Goal: Use online tool/utility: Utilize a website feature to perform a specific function

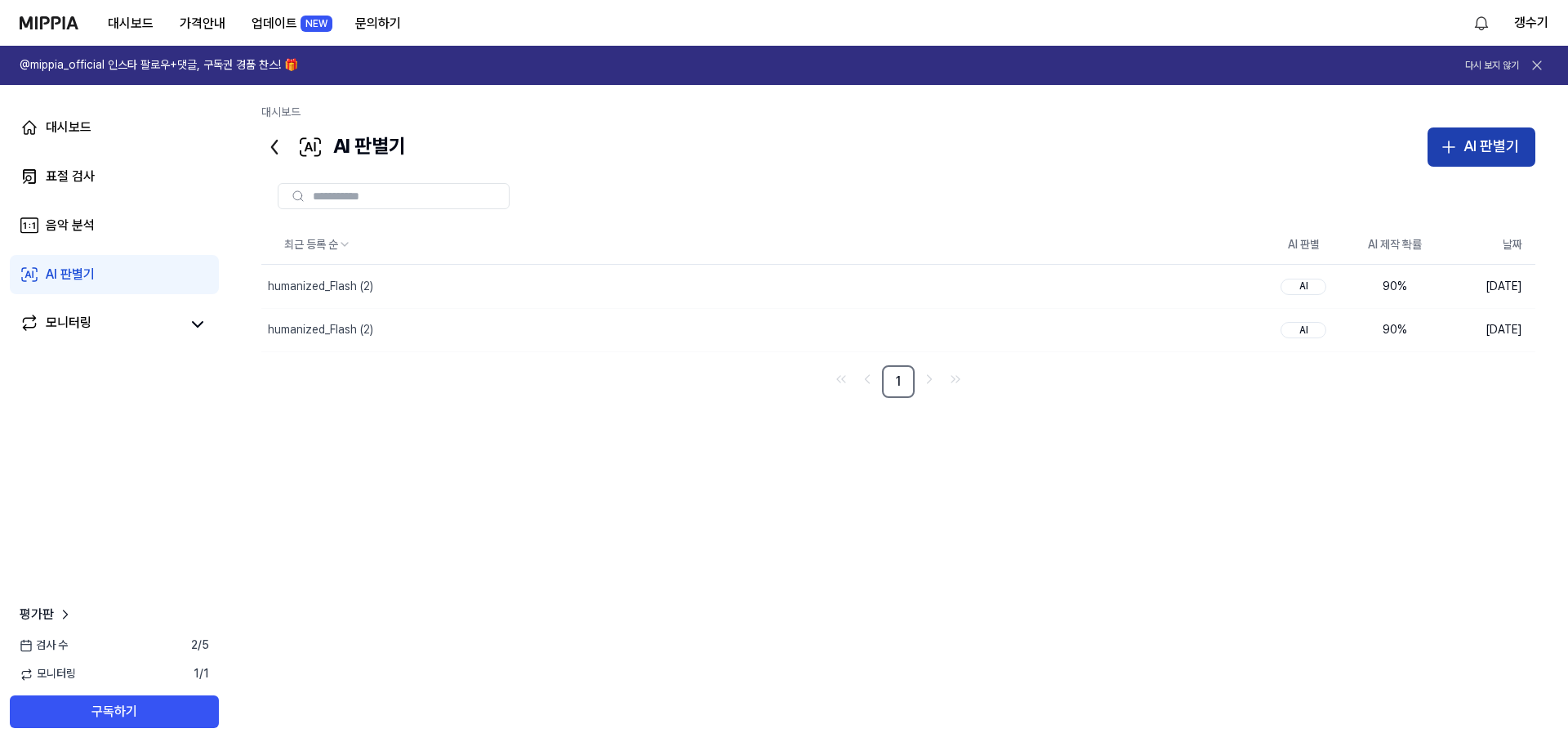
click at [1503, 150] on div "AI 판별기" at bounding box center [1491, 147] width 56 height 24
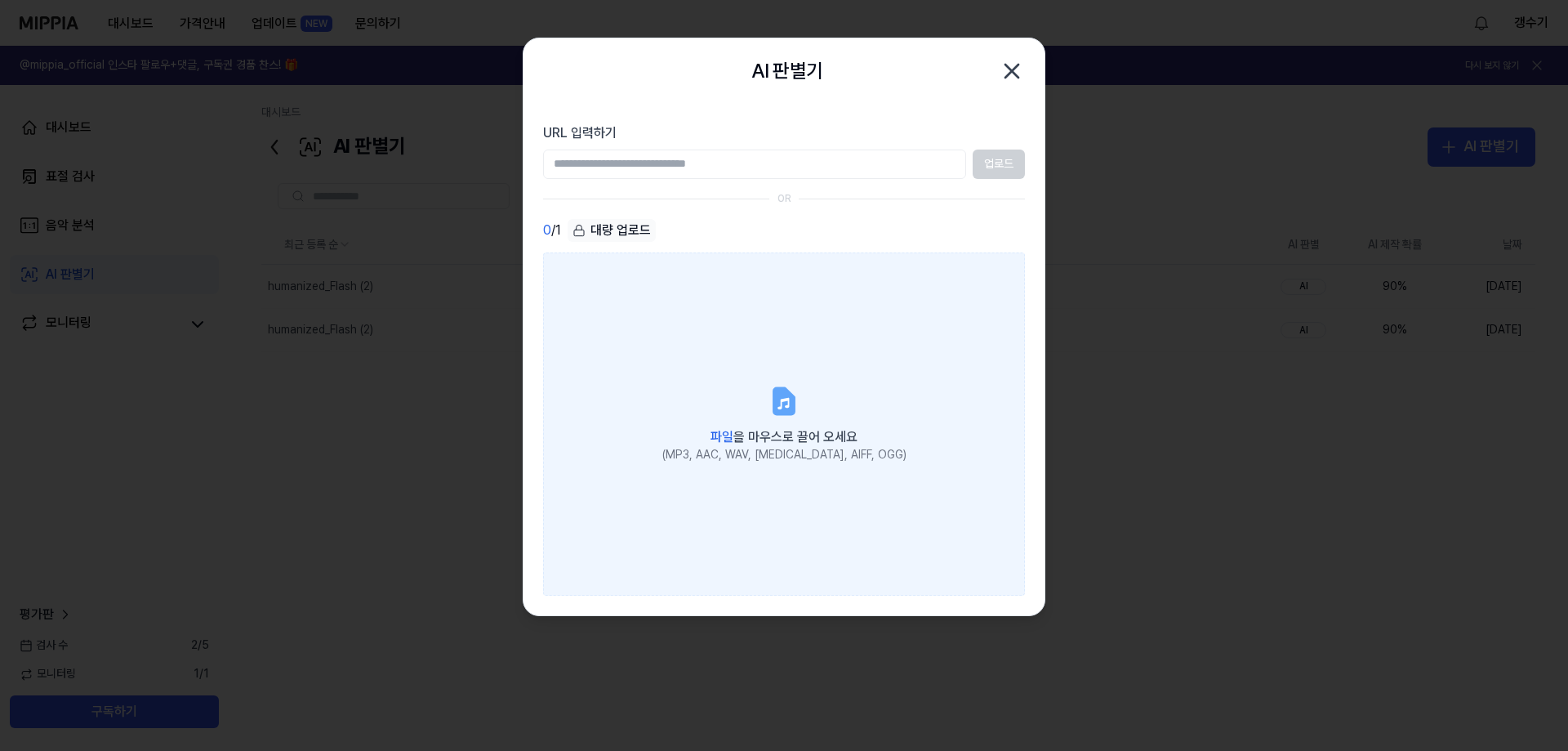
click at [774, 421] on label "파일 을 마우스로 끌어 오세요 (MP3, AAC, WAV, [MEDICAL_DATA], AIFF, OGG)" at bounding box center [784, 423] width 482 height 343
click at [0, 0] on input "파일 을 마우스로 끌어 오세요 (MP3, AAC, WAV, [MEDICAL_DATA], AIFF, OGG)" at bounding box center [0, 0] width 0 height 0
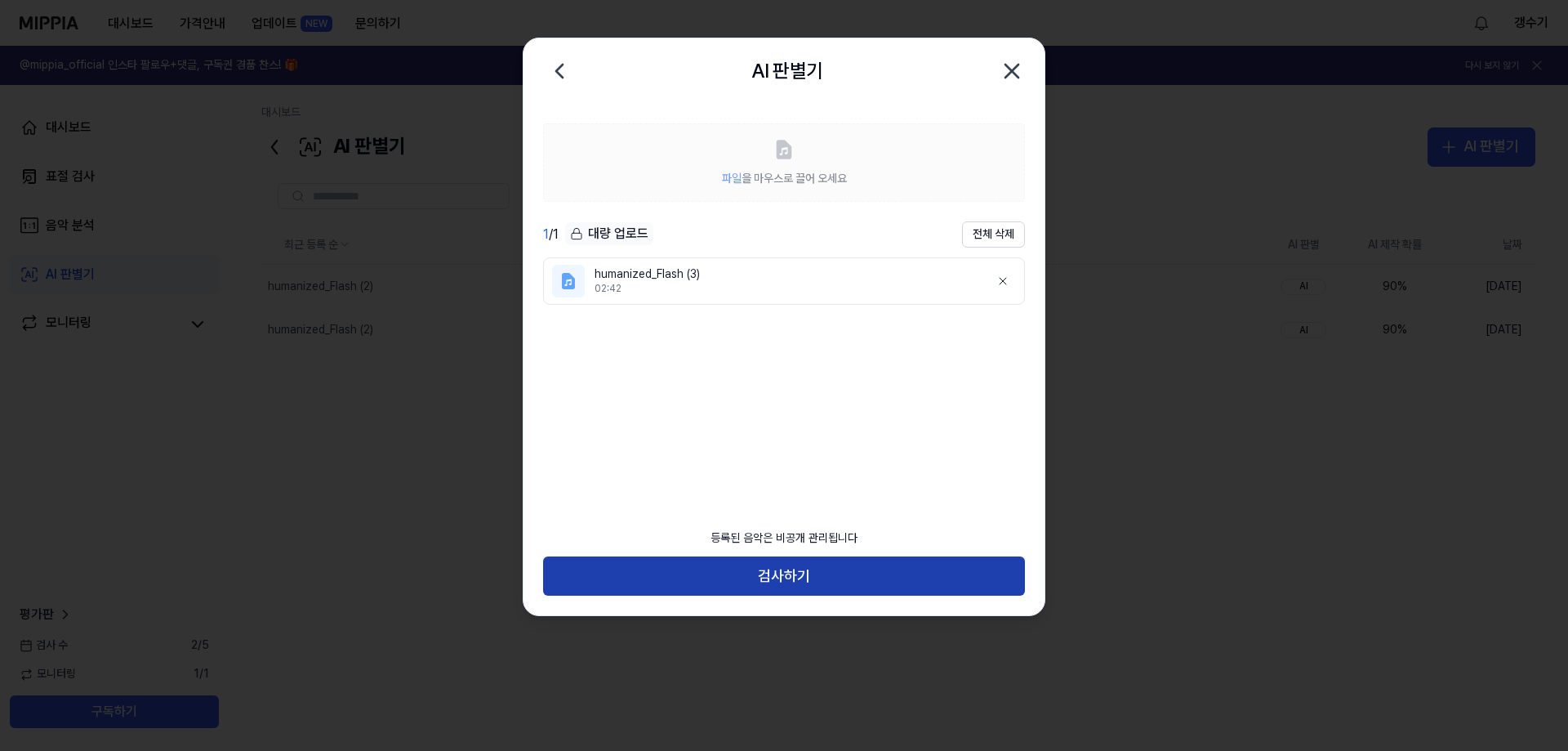
click at [776, 576] on button "검사하기" at bounding box center [784, 576] width 482 height 39
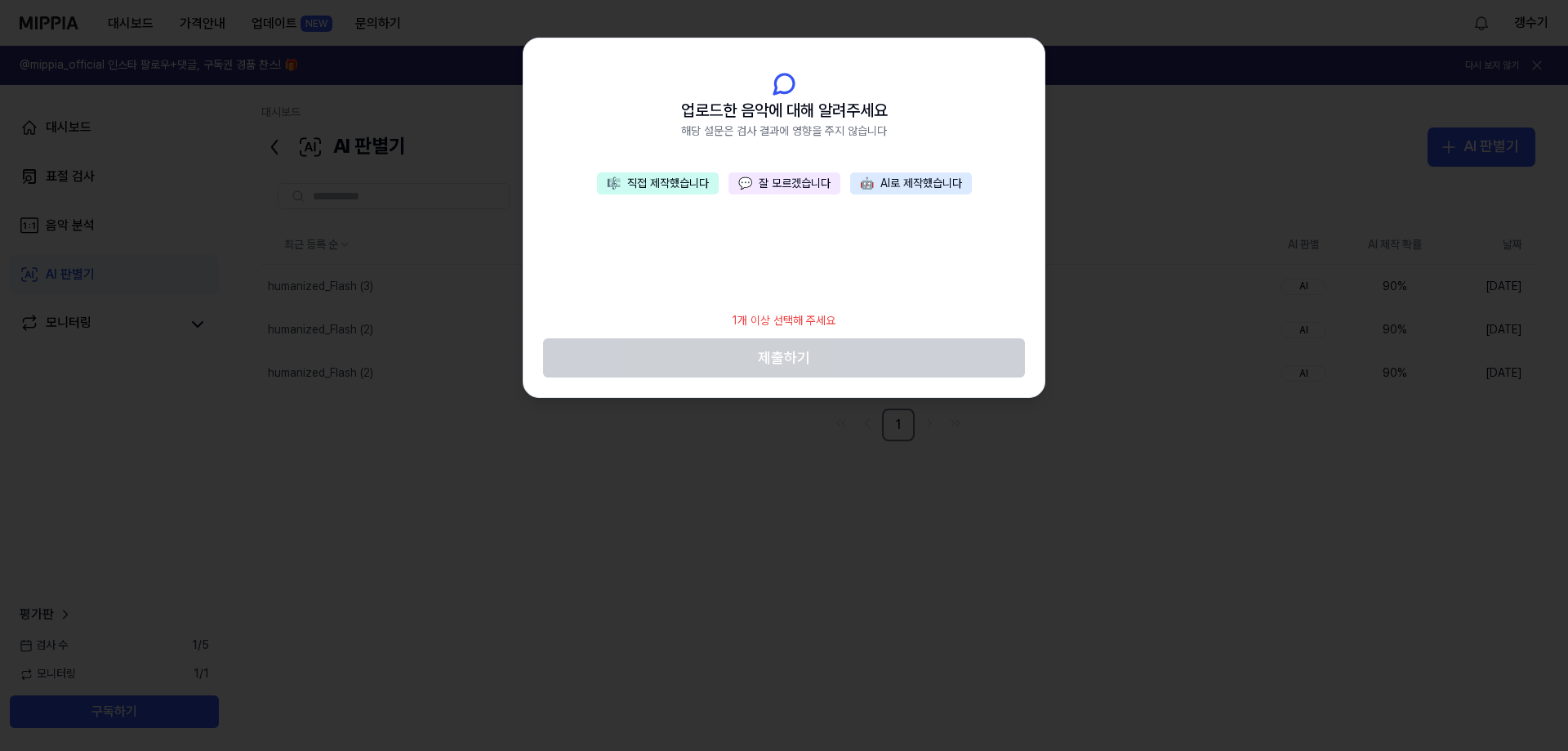
click at [669, 186] on button "🎼 직접 제작했습니다" at bounding box center [658, 184] width 122 height 23
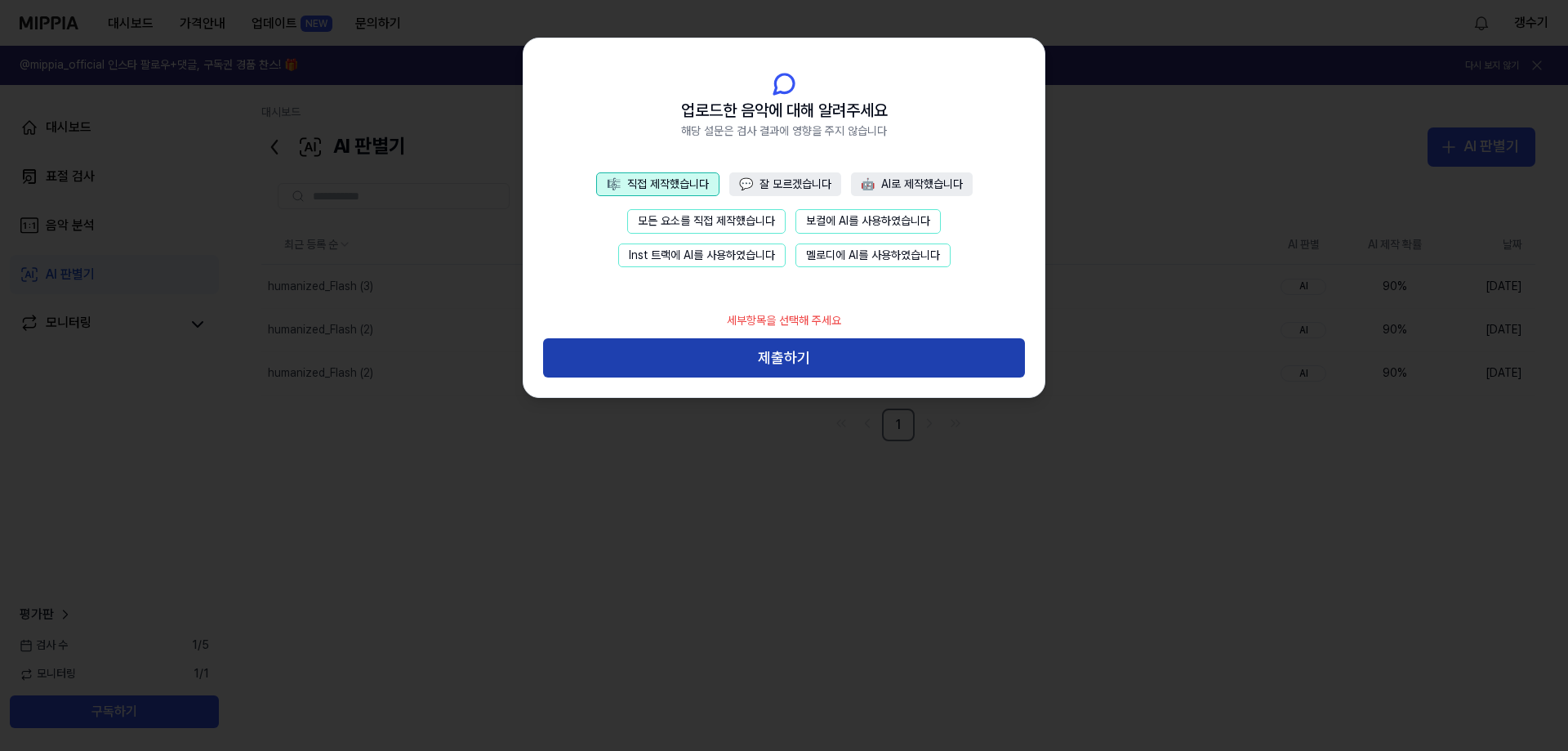
click at [794, 350] on button "제출하기" at bounding box center [784, 358] width 482 height 39
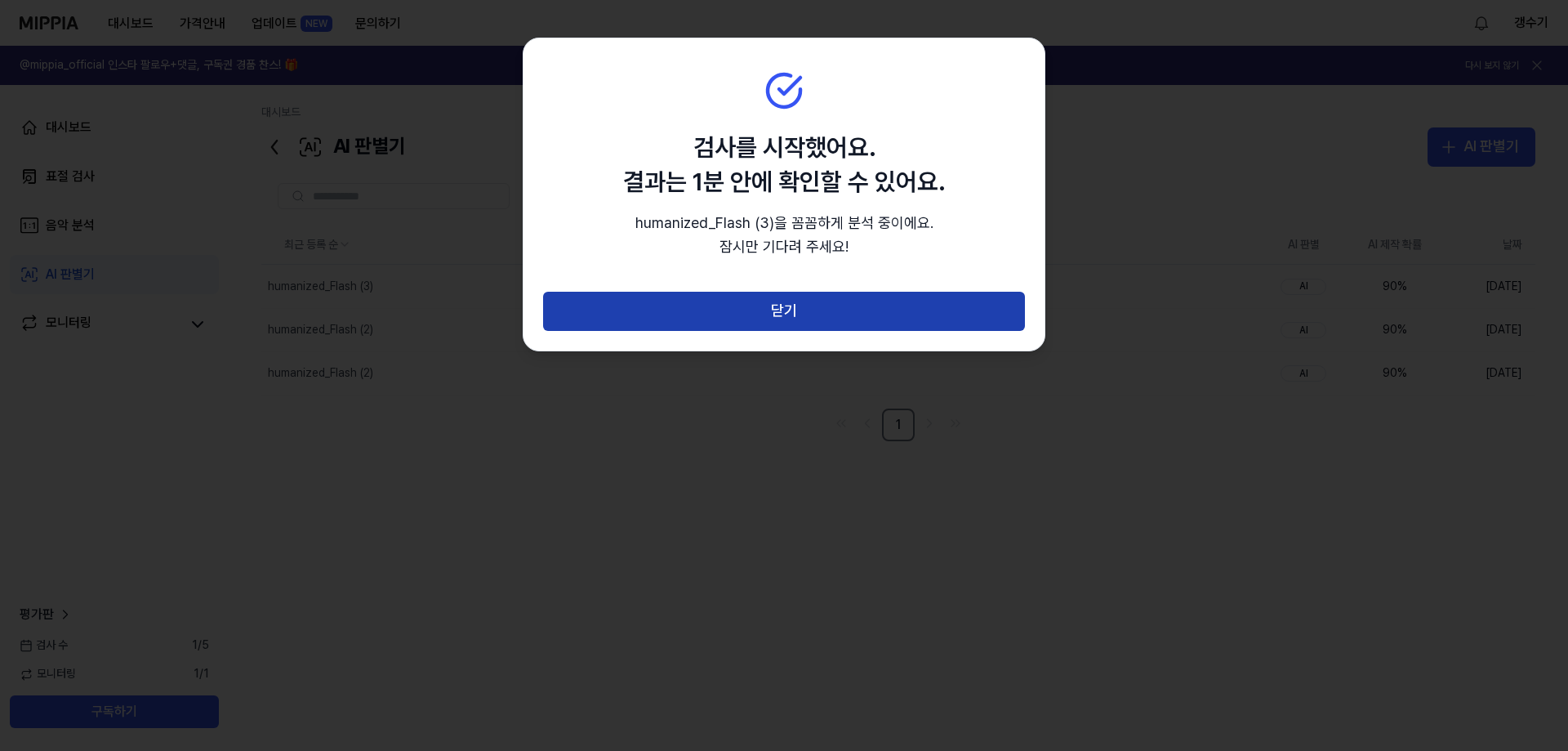
click at [778, 314] on button "닫기" at bounding box center [784, 311] width 482 height 39
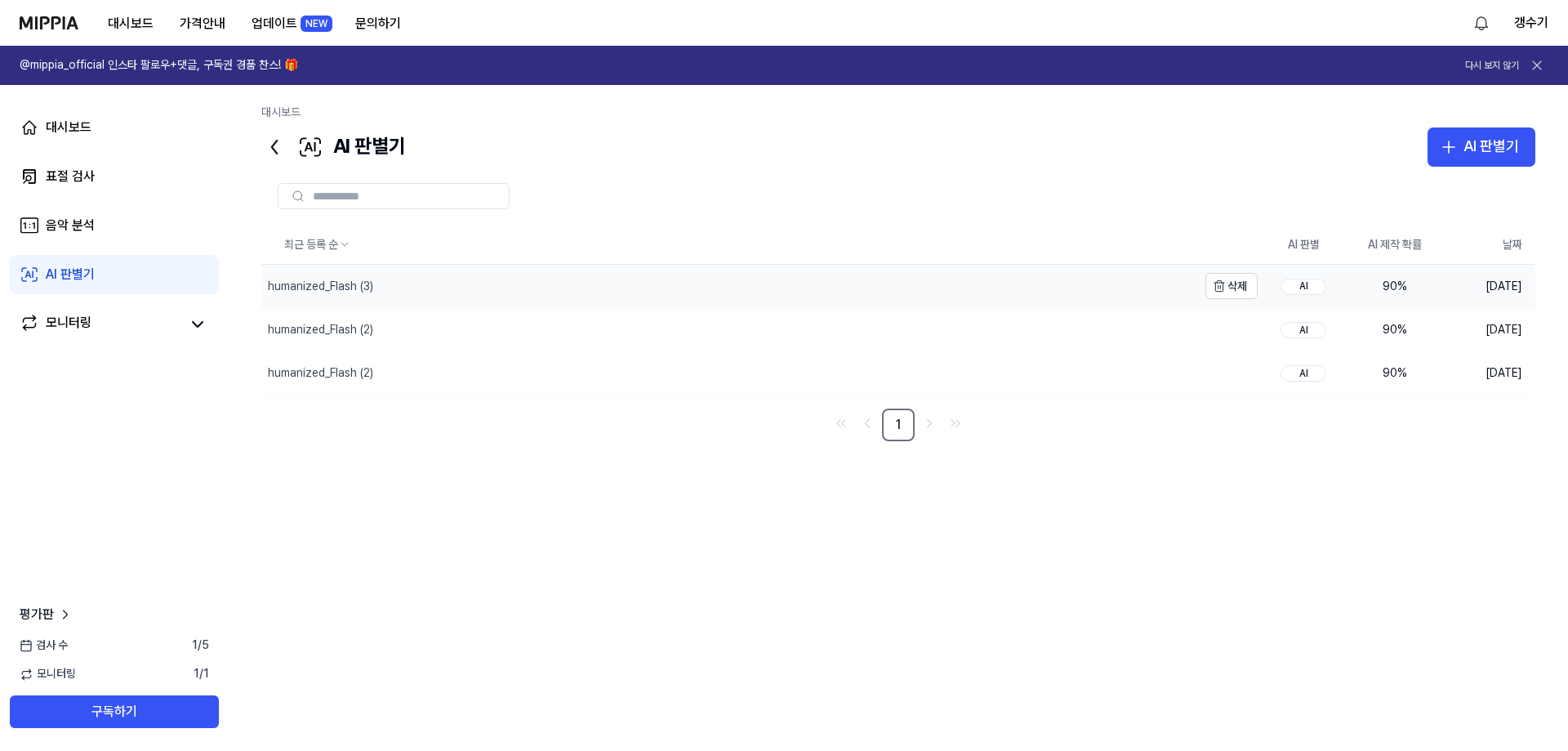
click at [392, 283] on div "humanized_Flash (3)" at bounding box center [729, 285] width 936 height 43
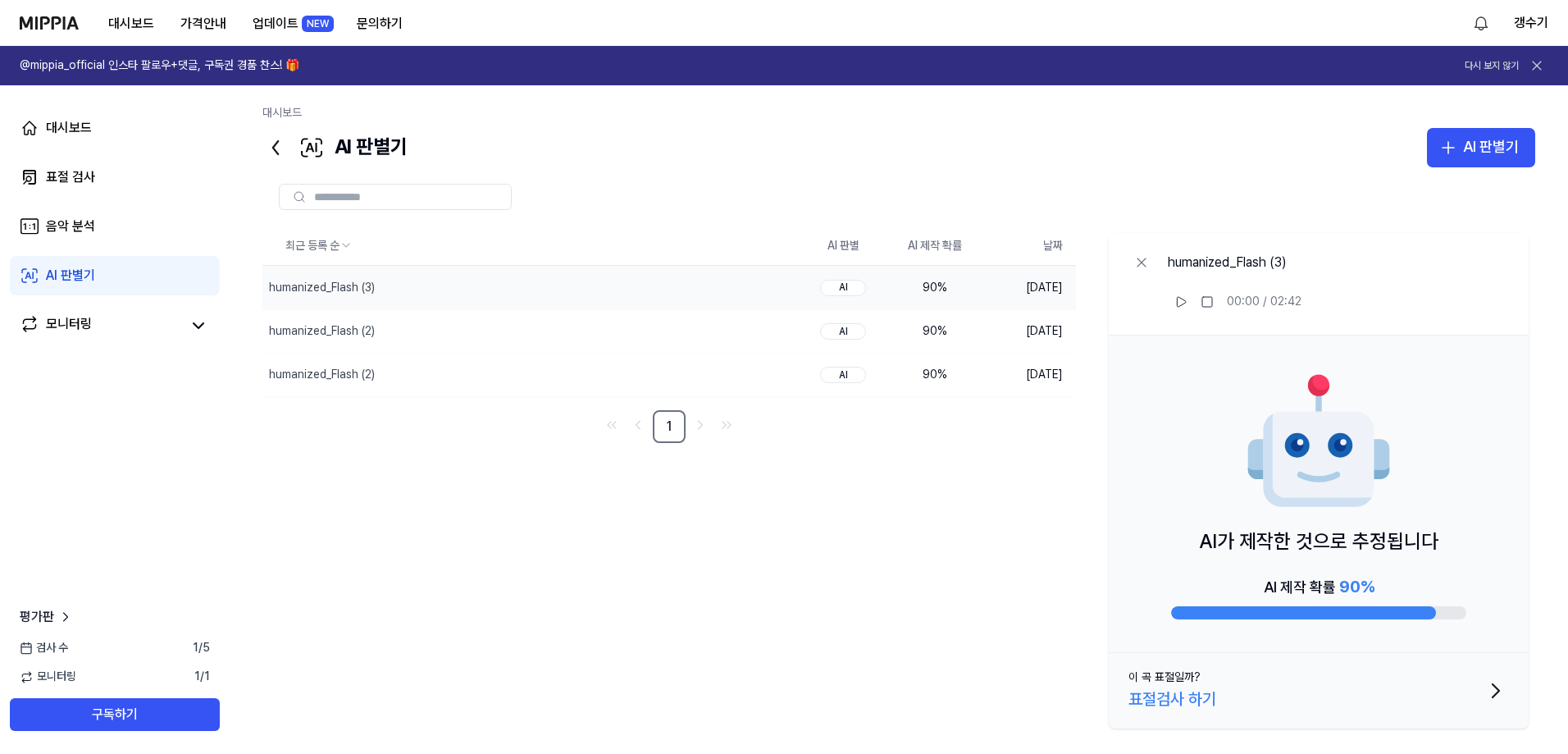
click at [1213, 693] on div "표절검사 하기" at bounding box center [1172, 699] width 88 height 26
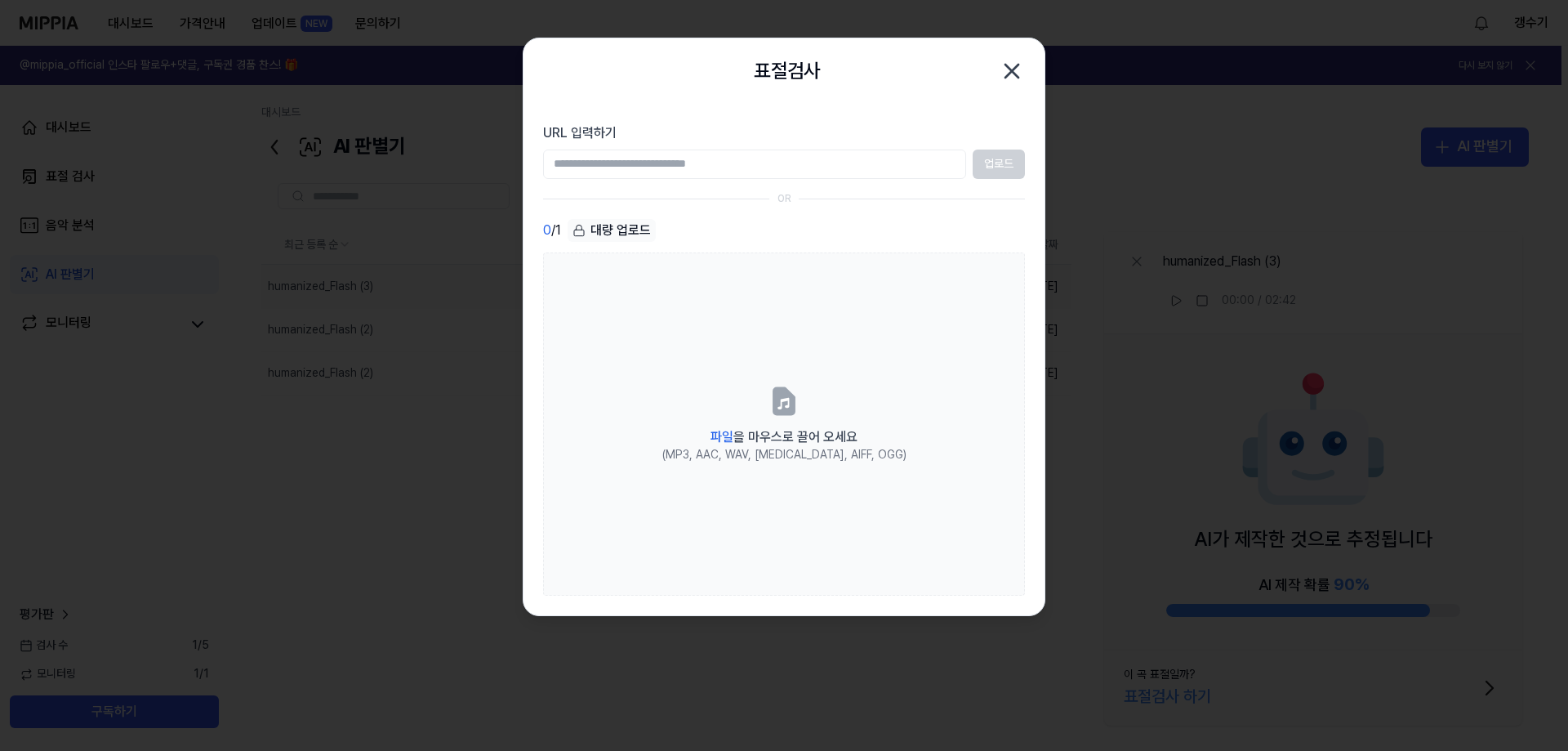
click at [1012, 76] on icon "button" at bounding box center [1012, 71] width 26 height 26
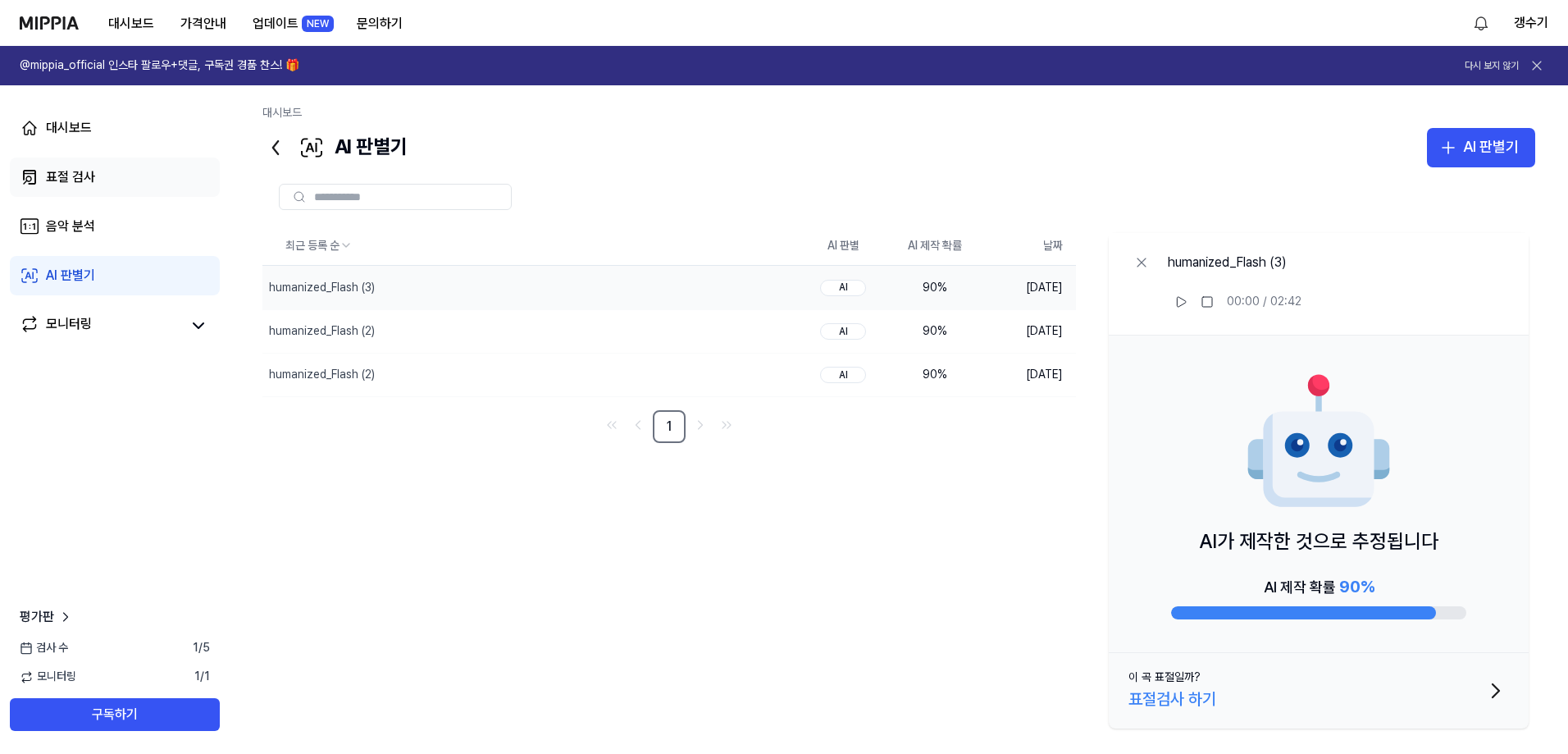
click at [81, 174] on div "표절 검사" at bounding box center [70, 177] width 49 height 19
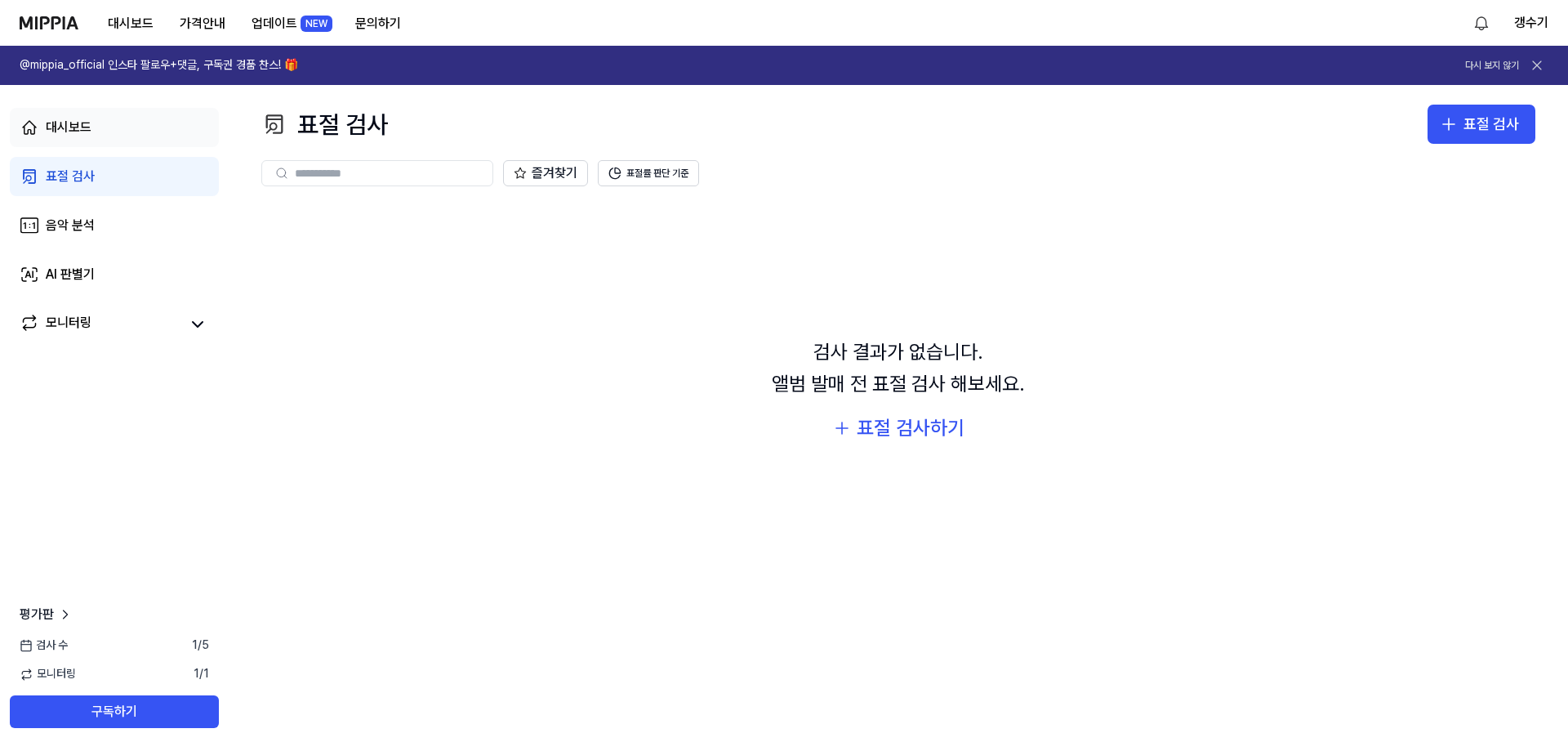
click at [87, 126] on div "대시보드" at bounding box center [68, 127] width 45 height 19
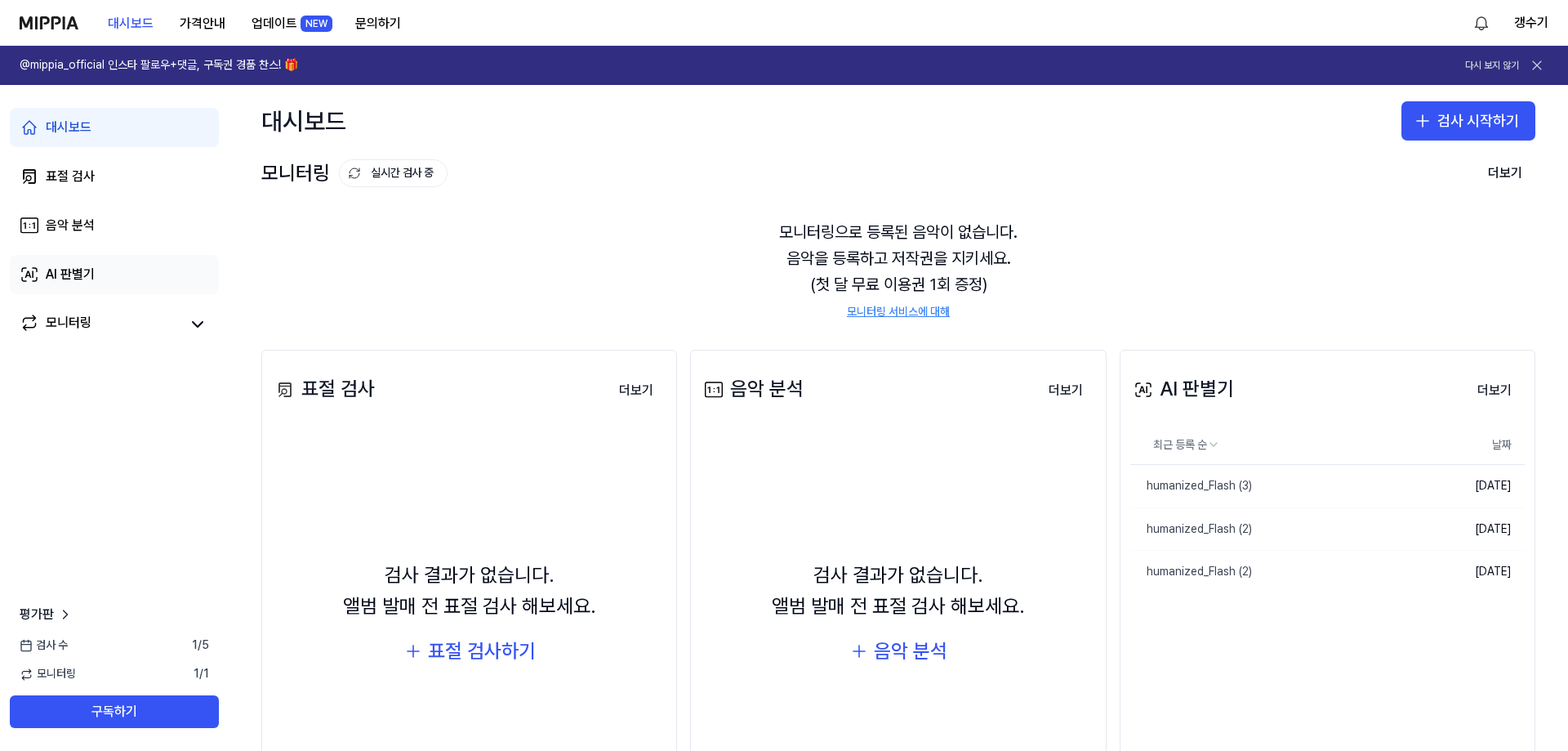
click at [95, 275] on div "AI 판별기" at bounding box center [70, 274] width 49 height 19
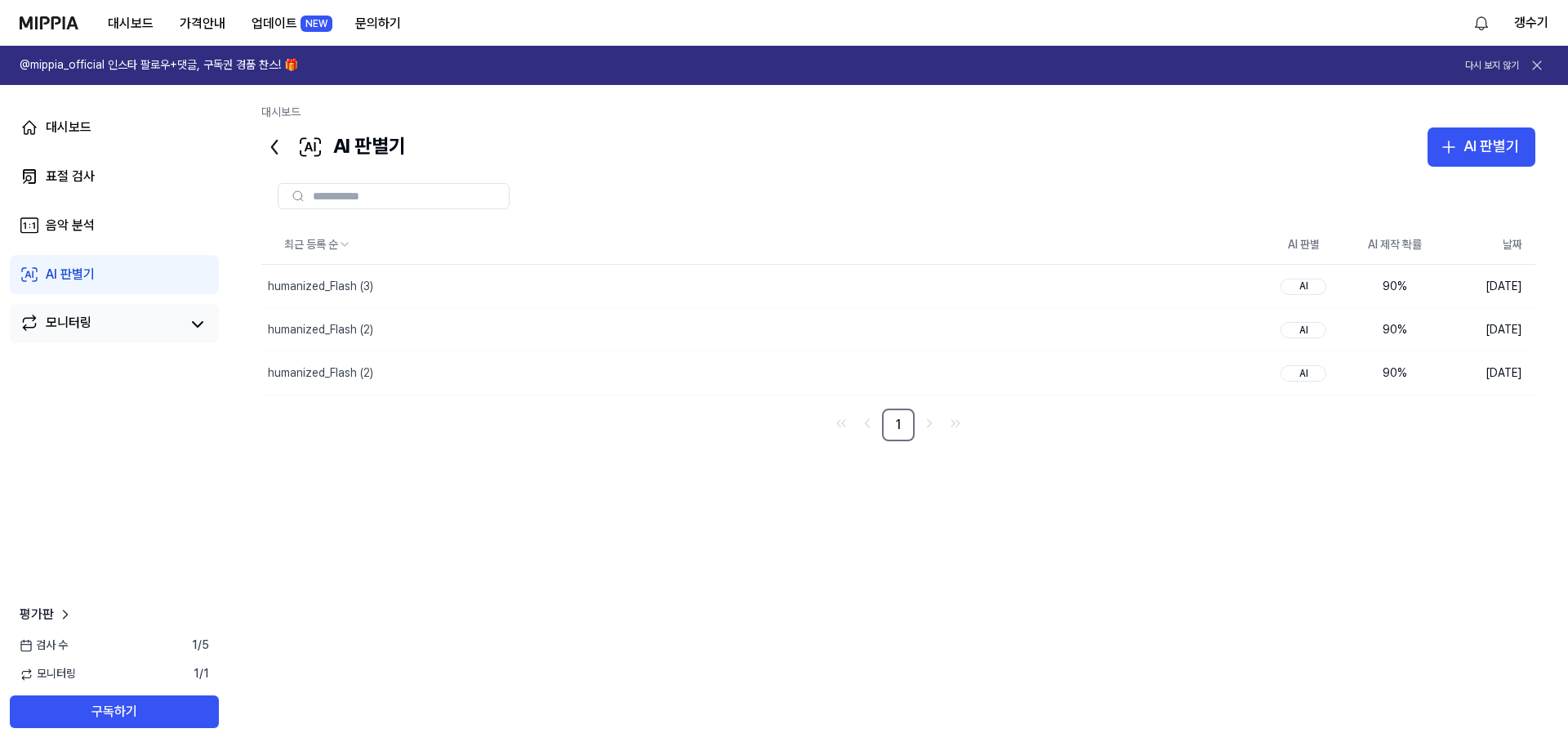
click at [86, 336] on div "모니터링" at bounding box center [68, 324] width 45 height 23
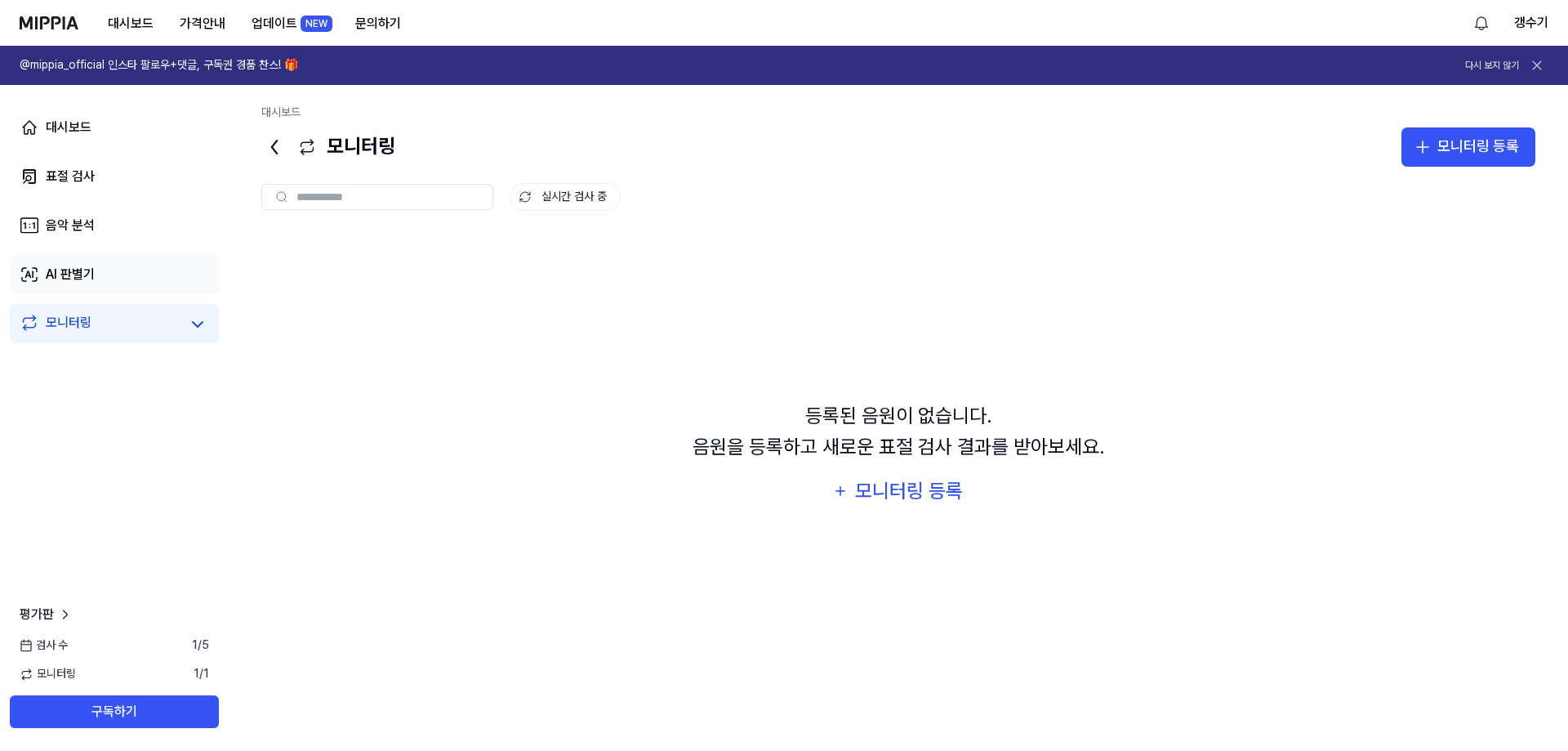
click at [91, 279] on div "AI 판별기" at bounding box center [70, 274] width 49 height 19
